Goal: Information Seeking & Learning: Learn about a topic

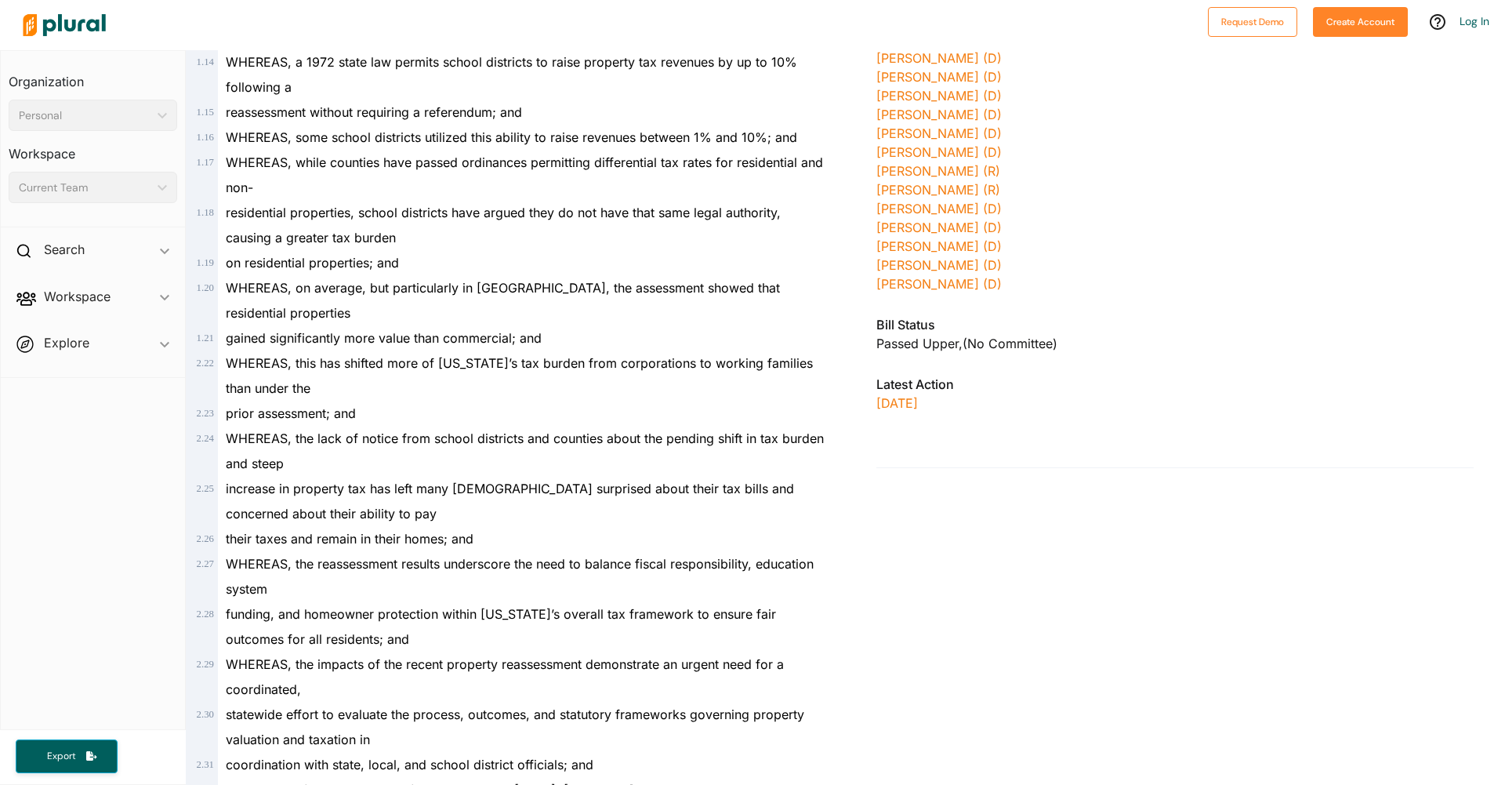
scroll to position [706, 0]
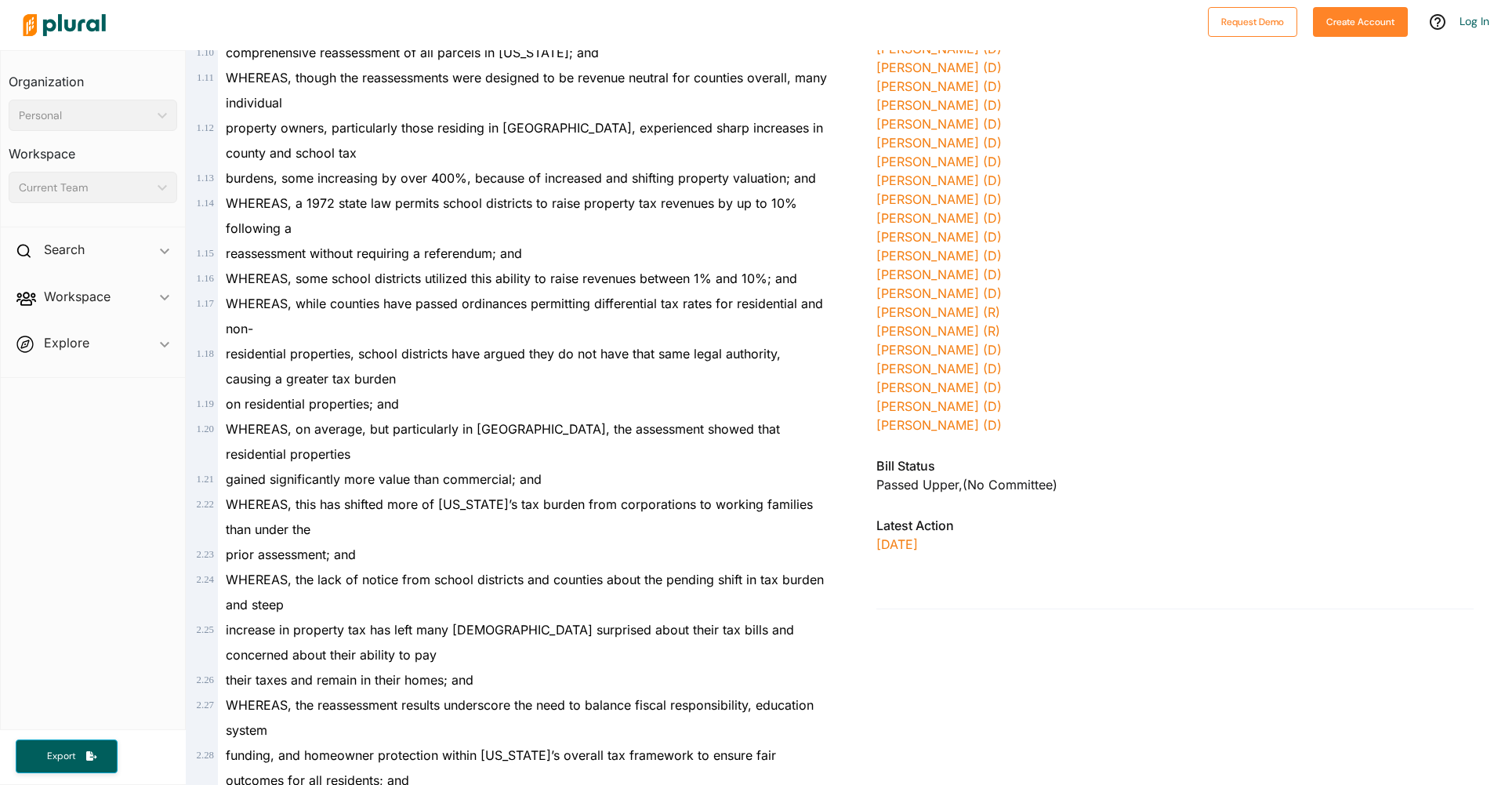
scroll to position [549, 0]
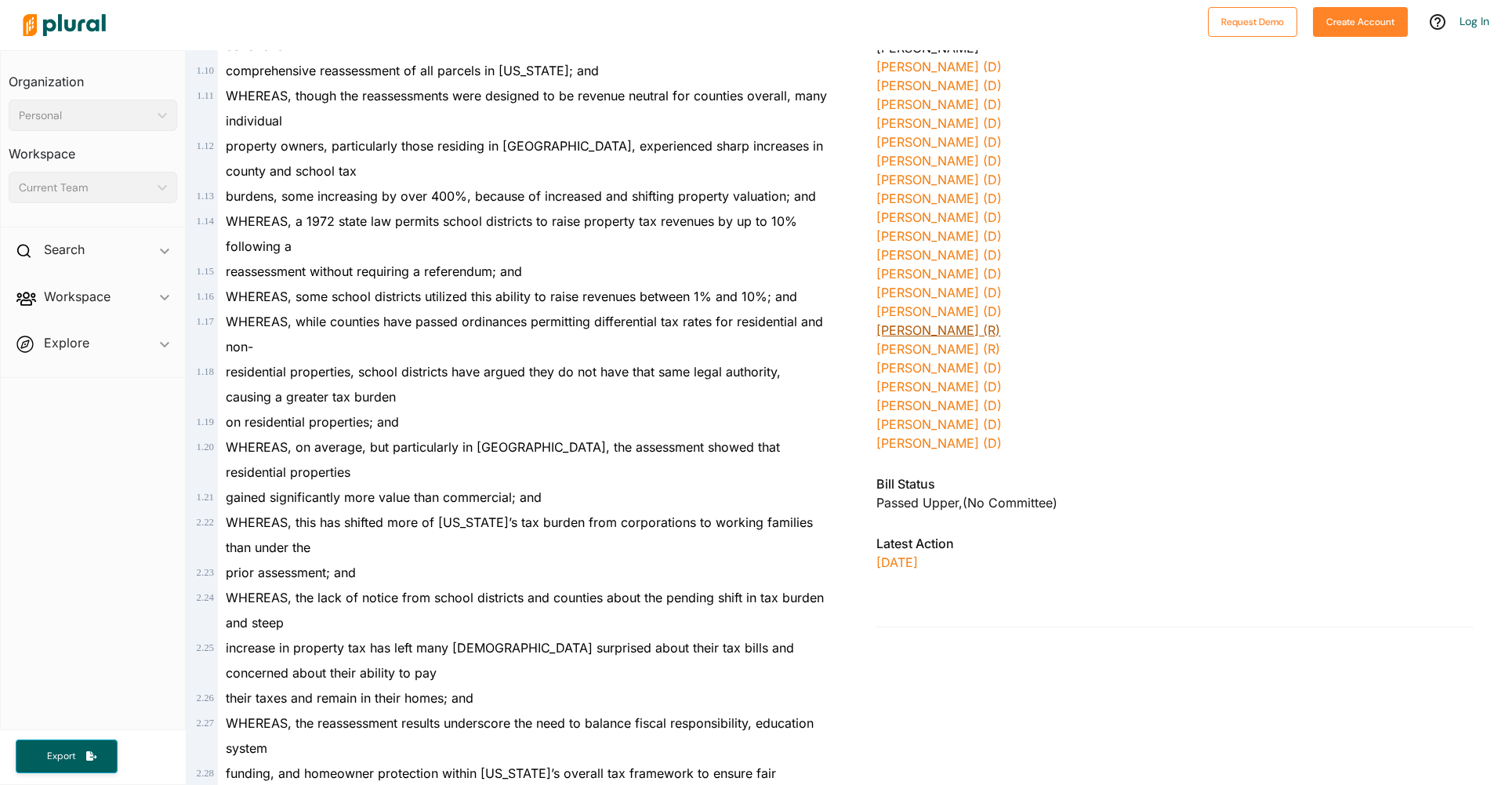
click at [932, 329] on link "[PERSON_NAME] (R)" at bounding box center [939, 330] width 124 height 16
